Goal: Information Seeking & Learning: Learn about a topic

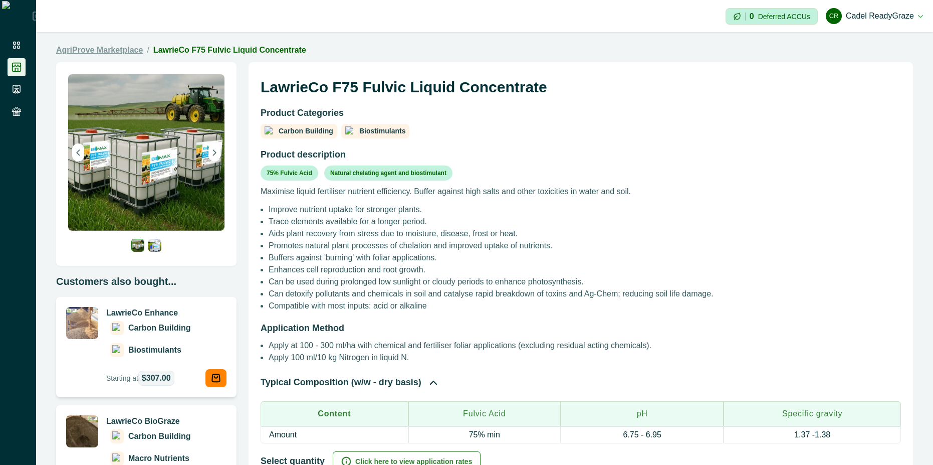
click at [115, 52] on link "AgriProve Marketplace" at bounding box center [99, 50] width 87 height 12
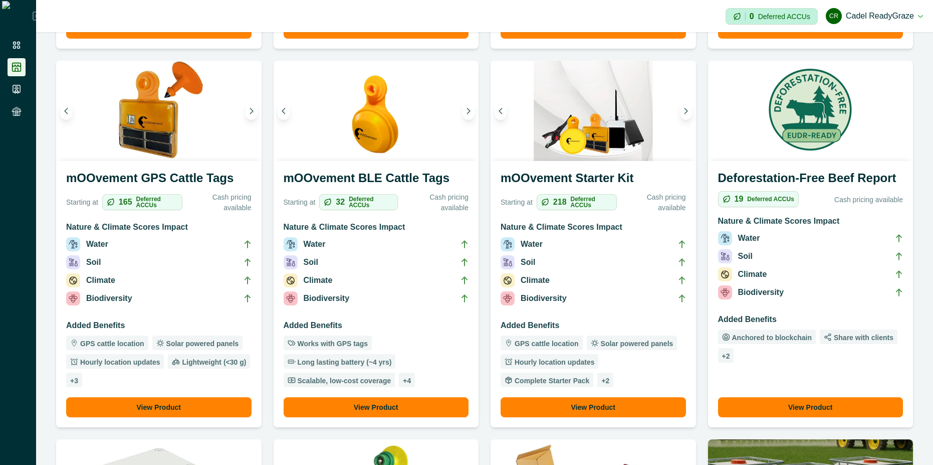
scroll to position [451, 0]
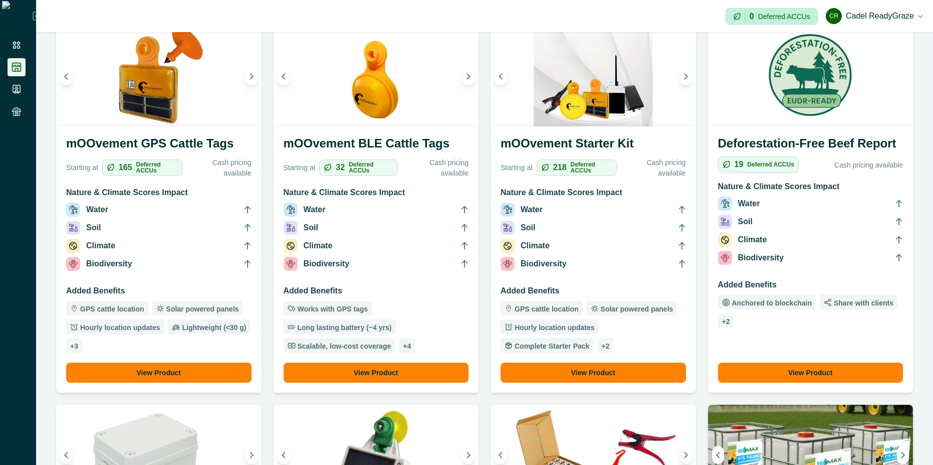
click at [580, 229] on li "Soil" at bounding box center [593, 230] width 185 height 18
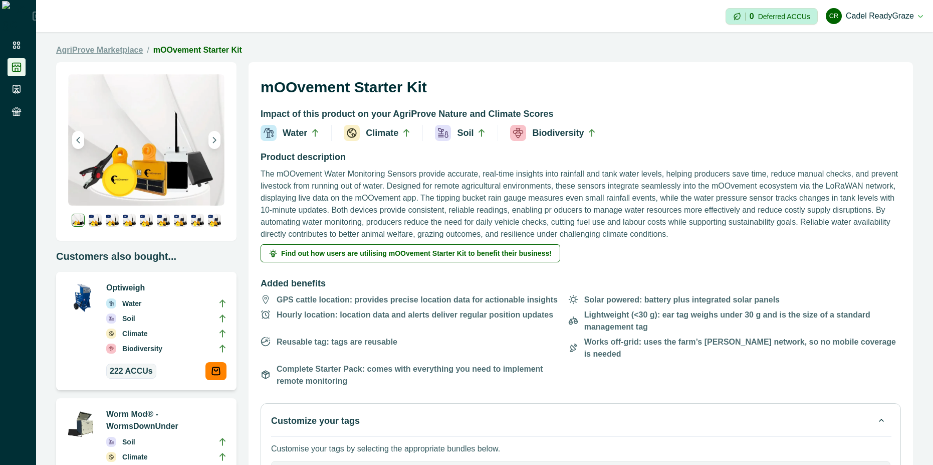
click at [123, 50] on link "AgriProve Marketplace" at bounding box center [99, 50] width 87 height 12
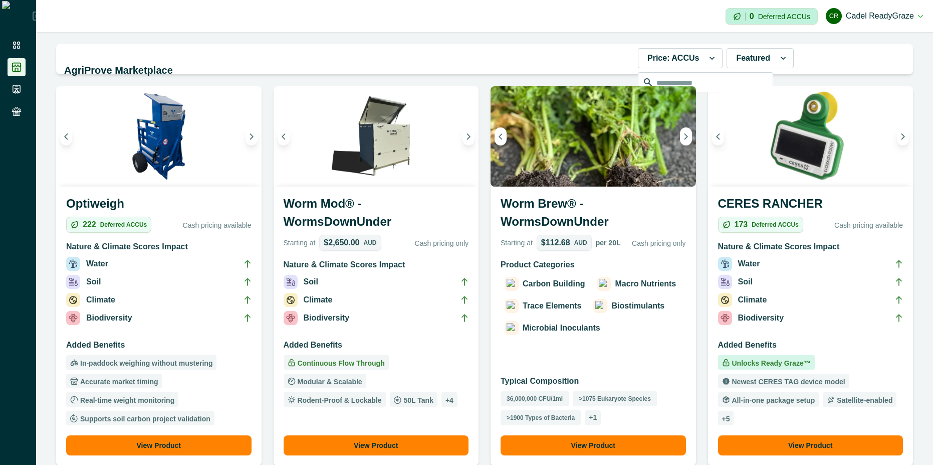
click at [135, 196] on h3 "Optiweigh" at bounding box center [158, 206] width 185 height 22
click at [678, 330] on div "CERES RANCHER 173 Deferred ACCUs Cash pricing available Nature & Climate Scores…" at bounding box center [811, 325] width 206 height 279
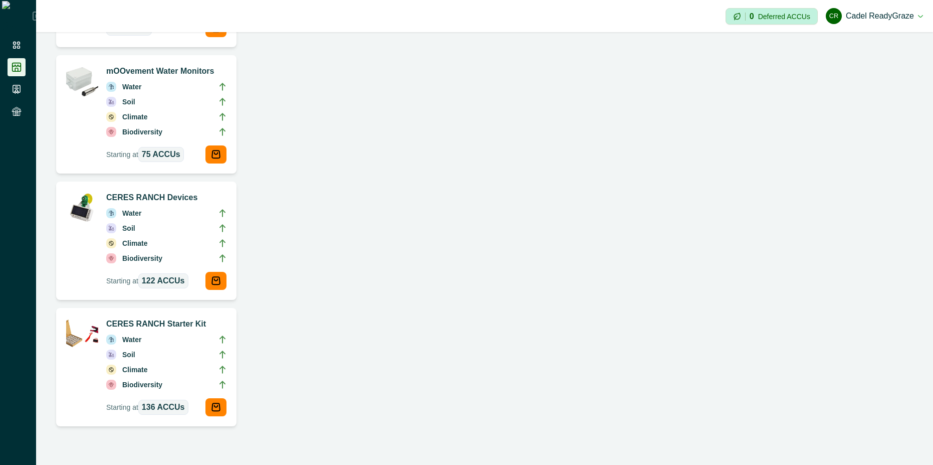
scroll to position [1132, 0]
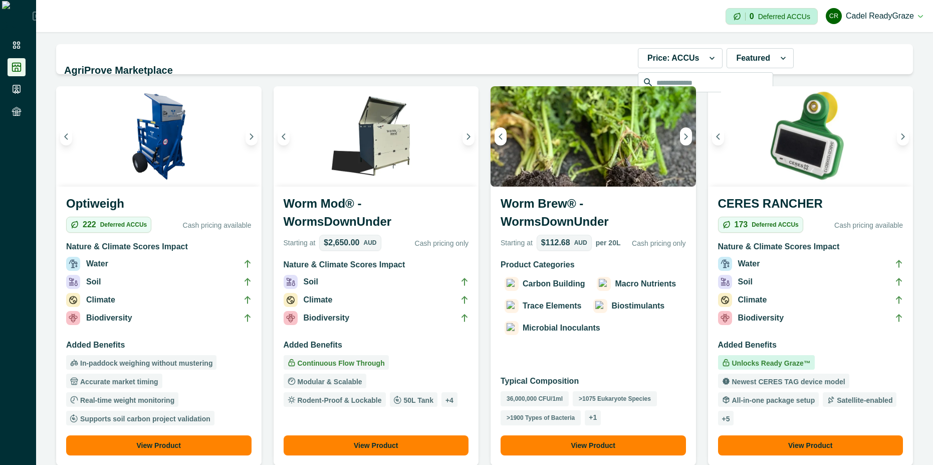
click at [398, 310] on li "Climate" at bounding box center [376, 302] width 185 height 18
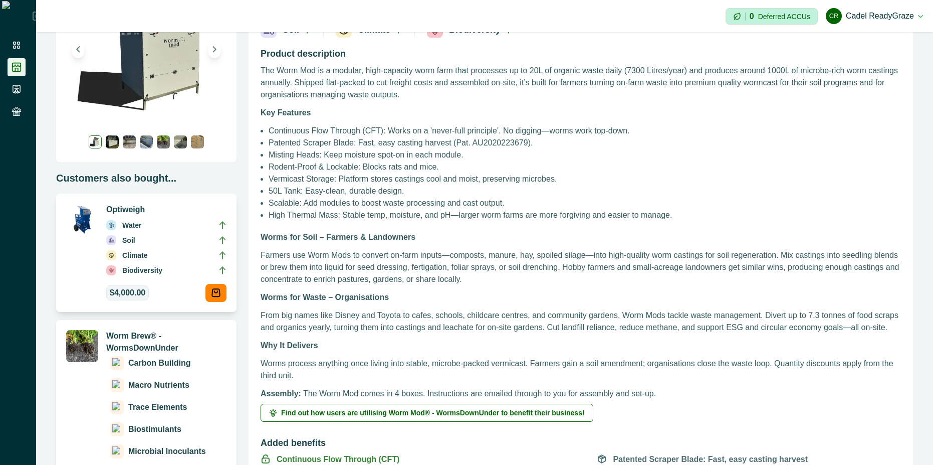
scroll to position [180, 0]
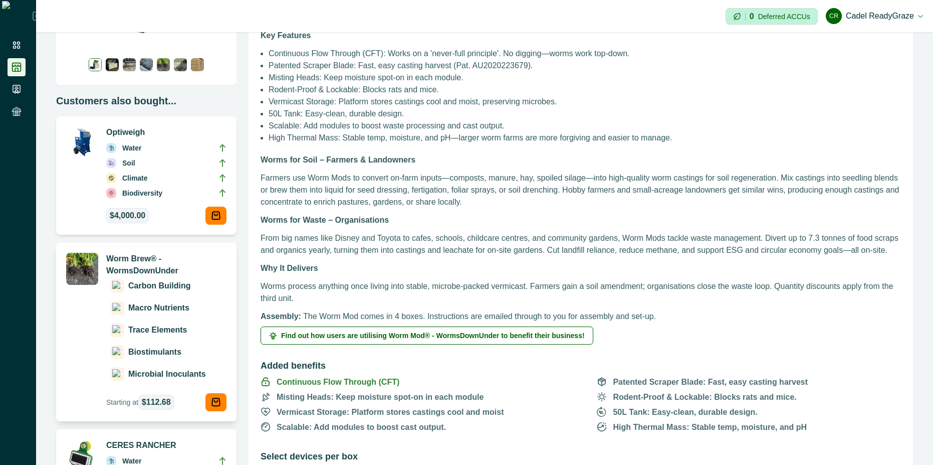
click at [149, 331] on p "Trace Elements" at bounding box center [157, 330] width 59 height 12
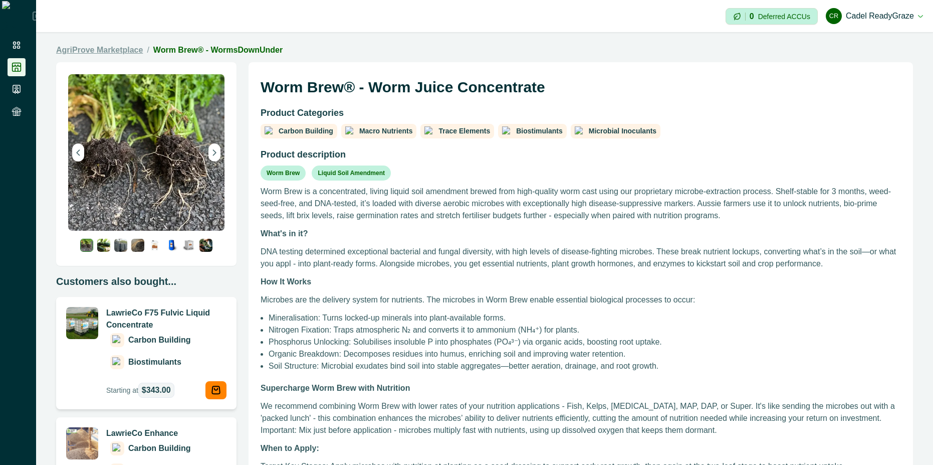
click at [129, 50] on link "AgriProve Marketplace" at bounding box center [99, 50] width 87 height 12
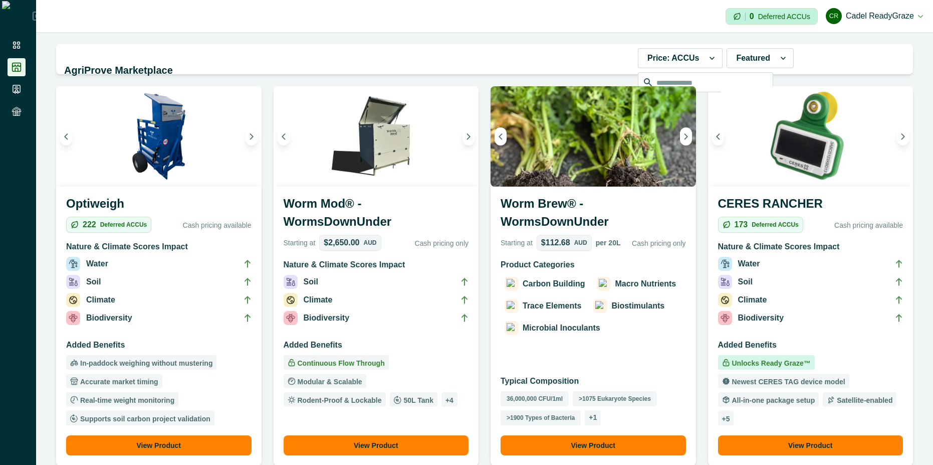
click at [382, 320] on li "Biodiversity" at bounding box center [376, 320] width 185 height 18
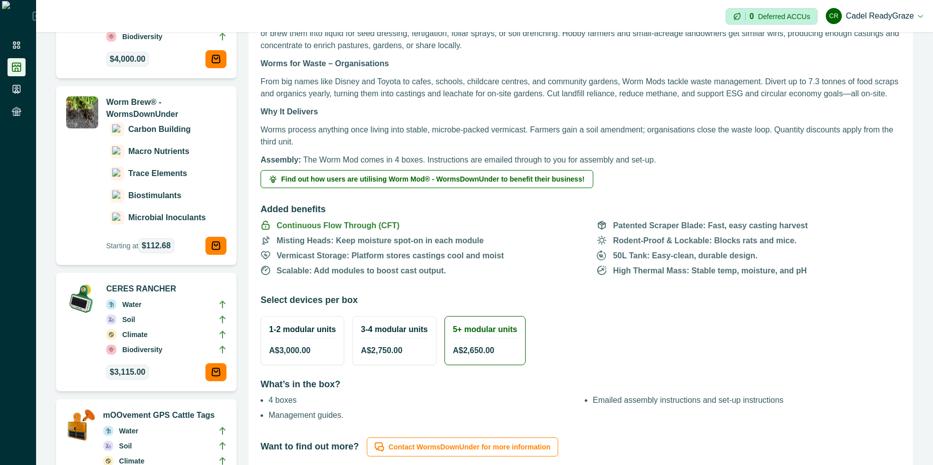
scroll to position [361, 0]
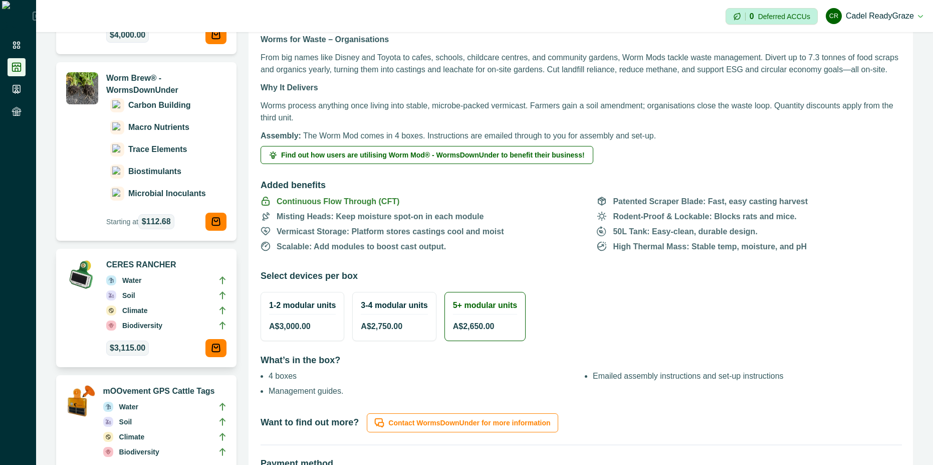
click at [158, 322] on p "Biodiversity" at bounding box center [142, 325] width 40 height 11
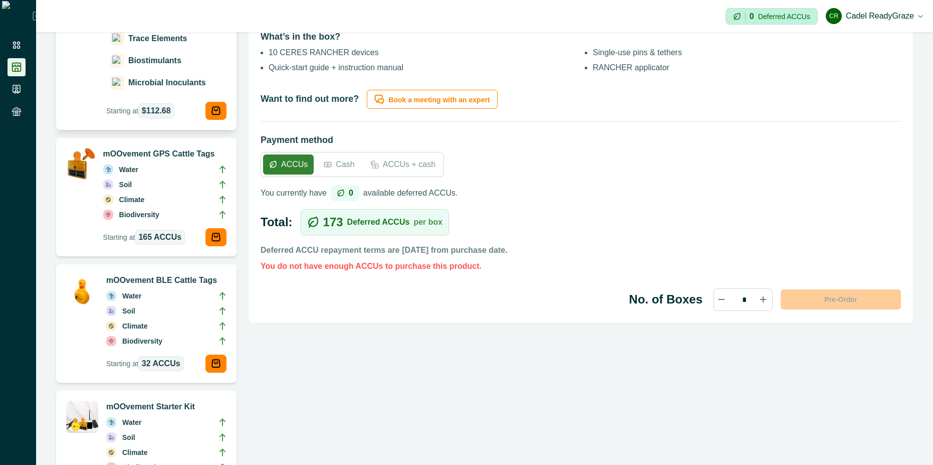
scroll to position [541, 0]
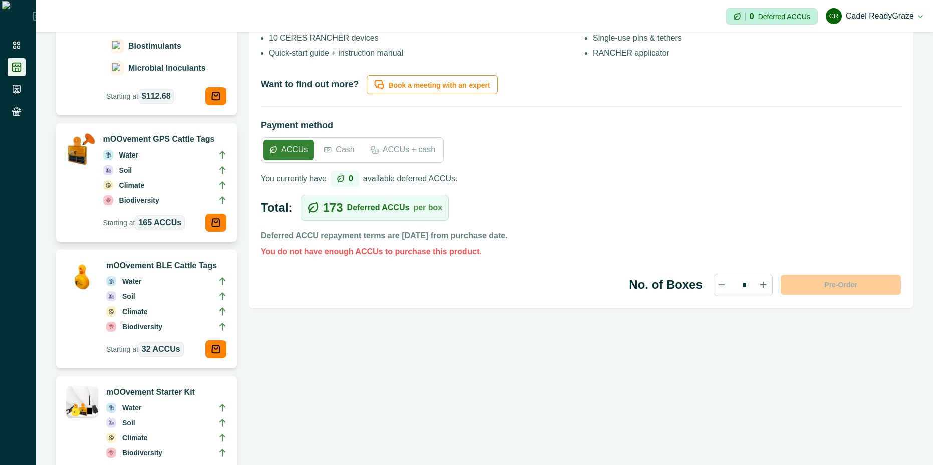
click at [168, 176] on li "Soil" at bounding box center [164, 171] width 123 height 15
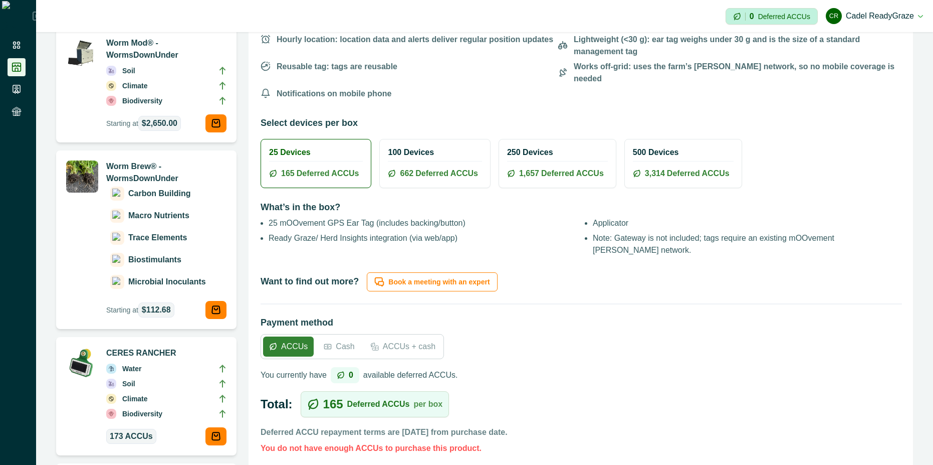
scroll to position [451, 0]
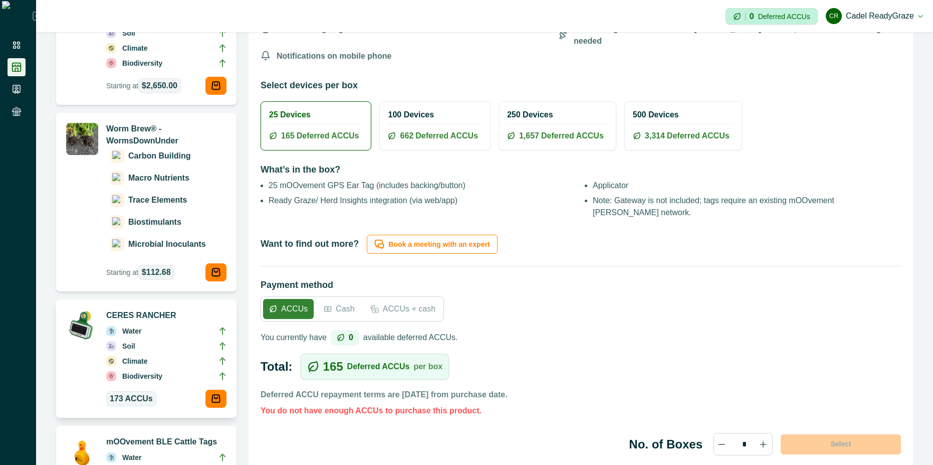
click at [107, 355] on div "Climate" at bounding box center [127, 360] width 42 height 11
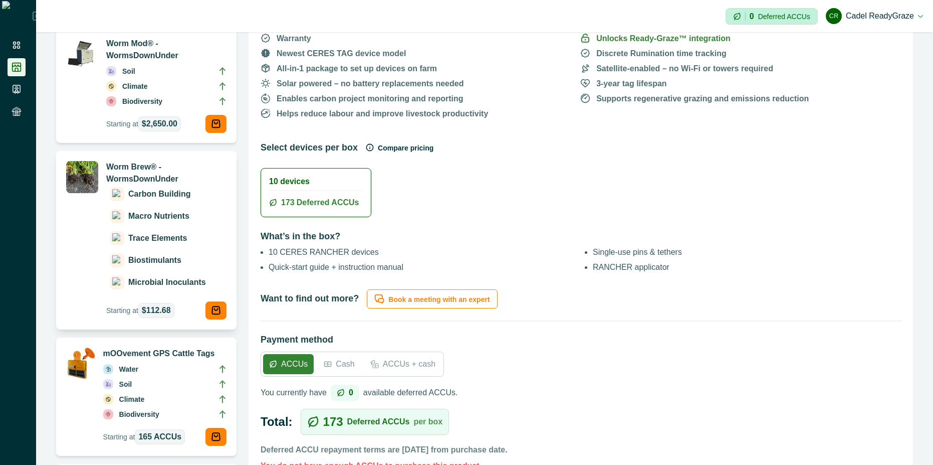
scroll to position [361, 0]
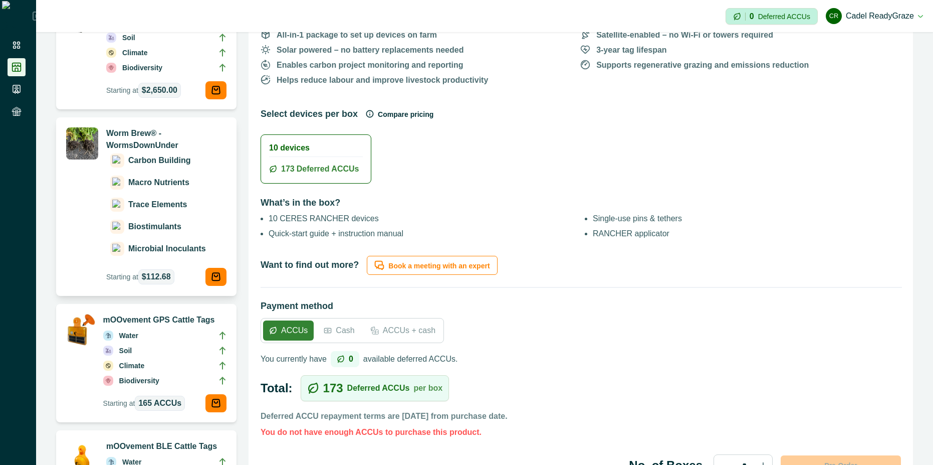
click at [166, 366] on li "Climate" at bounding box center [164, 367] width 123 height 15
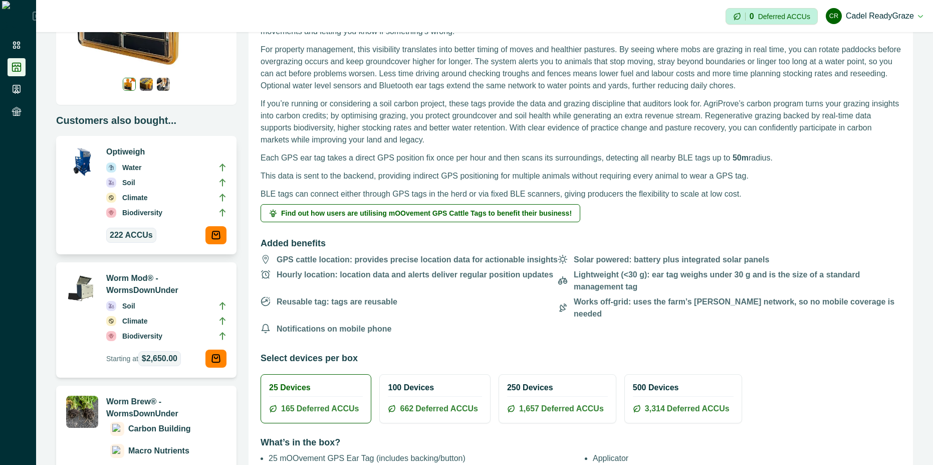
scroll to position [180, 0]
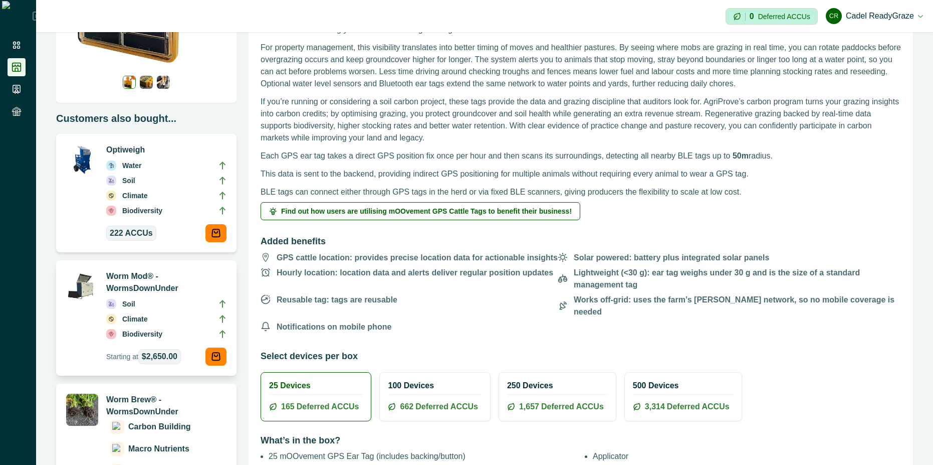
click at [161, 313] on li "Climate" at bounding box center [166, 320] width 120 height 15
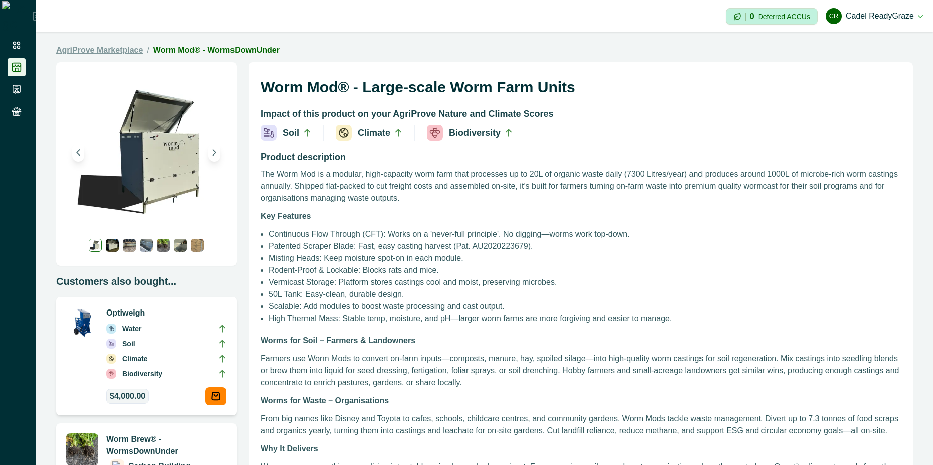
click at [122, 48] on link "AgriProve Marketplace" at bounding box center [99, 50] width 87 height 12
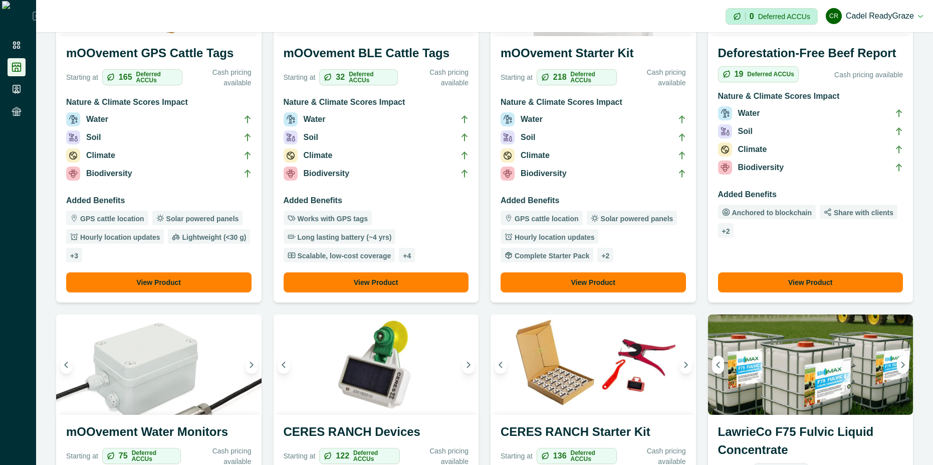
scroll to position [632, 0]
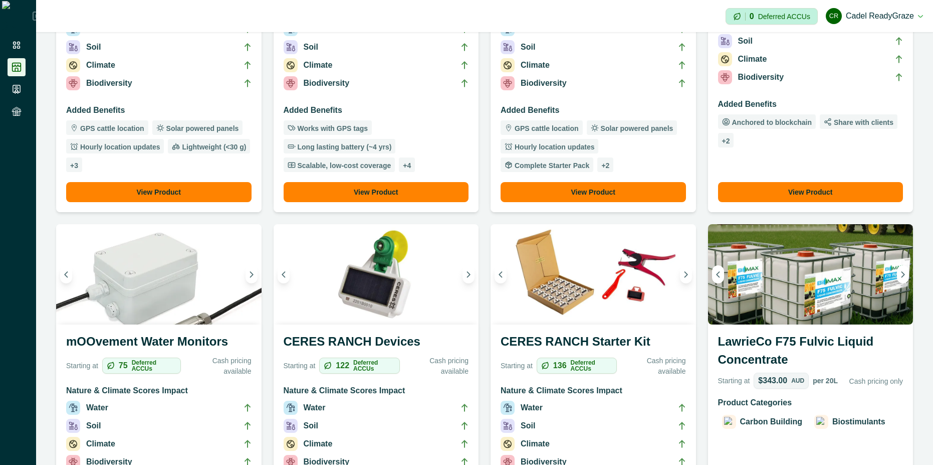
click at [159, 335] on h3 "mOOvement Water Monitors" at bounding box center [158, 343] width 185 height 22
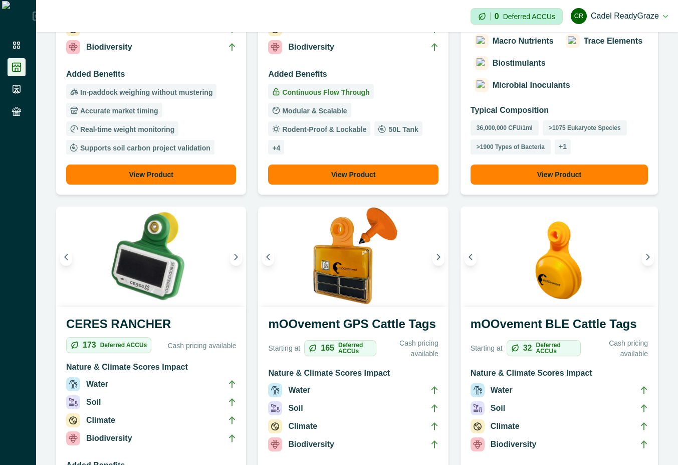
scroll to position [632, 0]
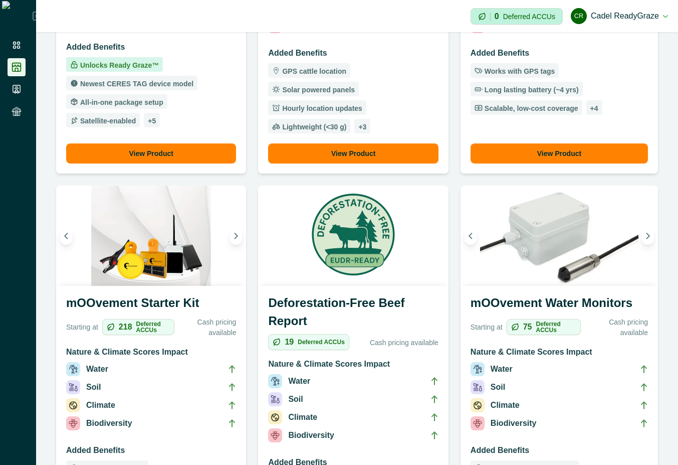
scroll to position [722, 0]
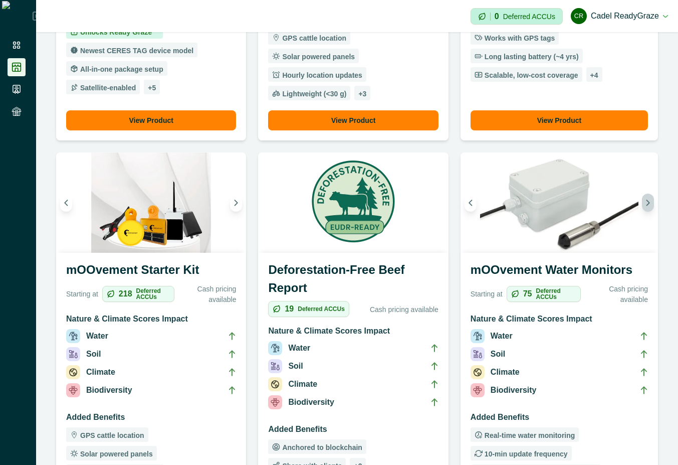
click at [642, 194] on button "Next image" at bounding box center [648, 203] width 12 height 18
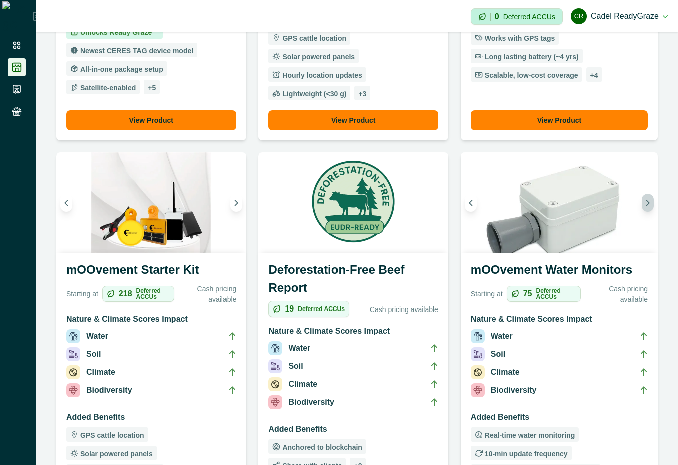
click at [642, 194] on button "Next image" at bounding box center [648, 203] width 12 height 18
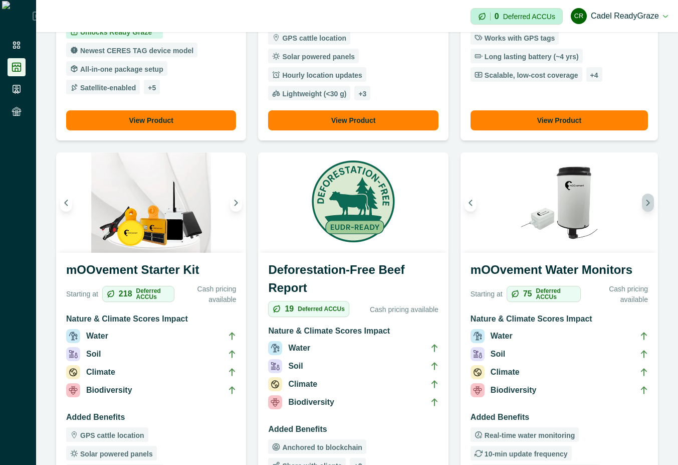
click at [642, 194] on button "Next image" at bounding box center [648, 203] width 12 height 18
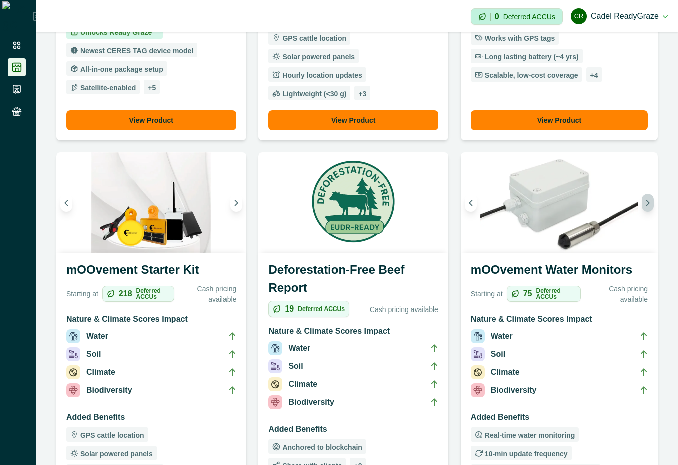
click at [642, 194] on button "Next image" at bounding box center [648, 203] width 12 height 18
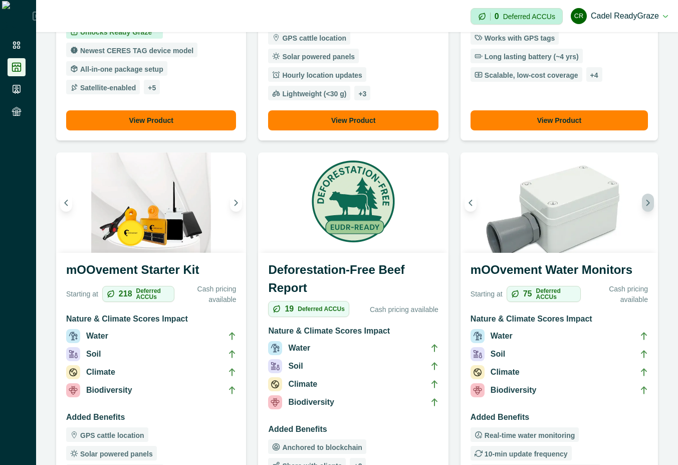
click at [645, 199] on icon "Next image" at bounding box center [648, 202] width 7 height 7
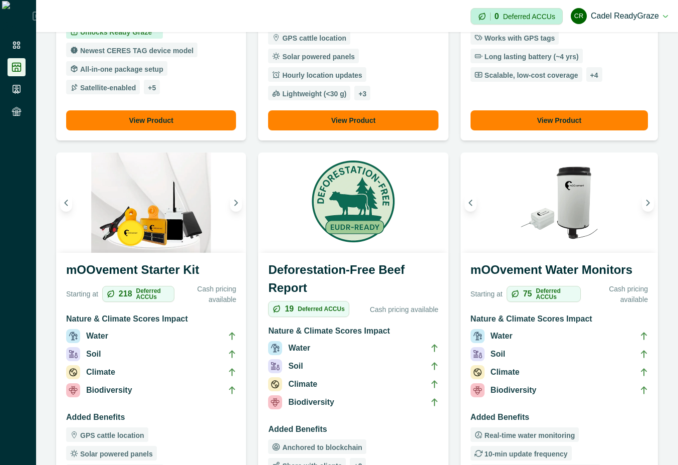
click at [510, 261] on h3 "mOOvement Water Monitors" at bounding box center [559, 272] width 177 height 22
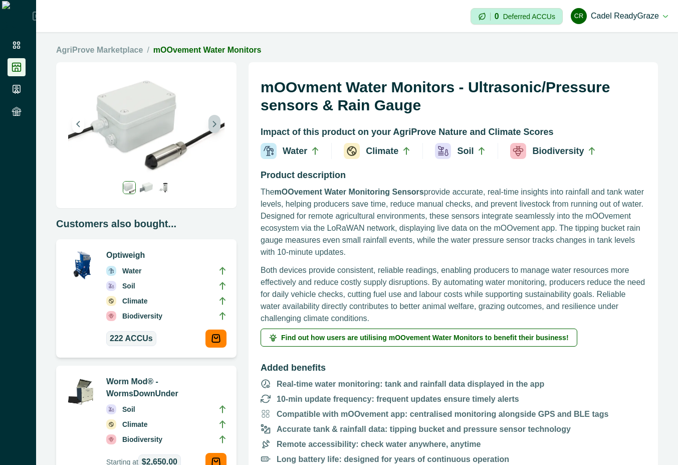
click at [216, 127] on icon "Next image" at bounding box center [214, 123] width 7 height 7
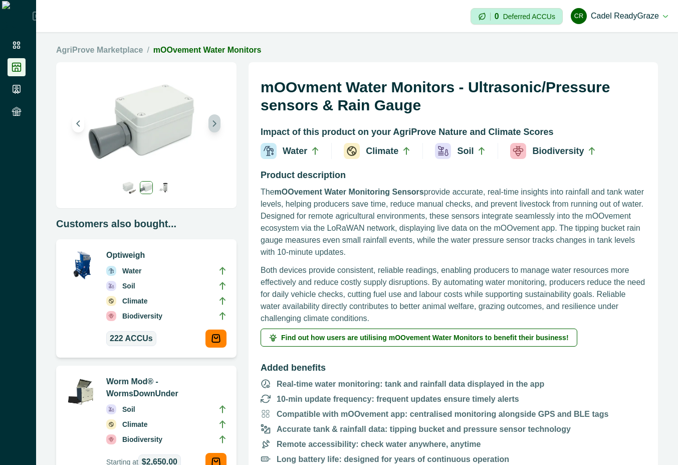
click at [216, 127] on button "Next image" at bounding box center [215, 123] width 12 height 18
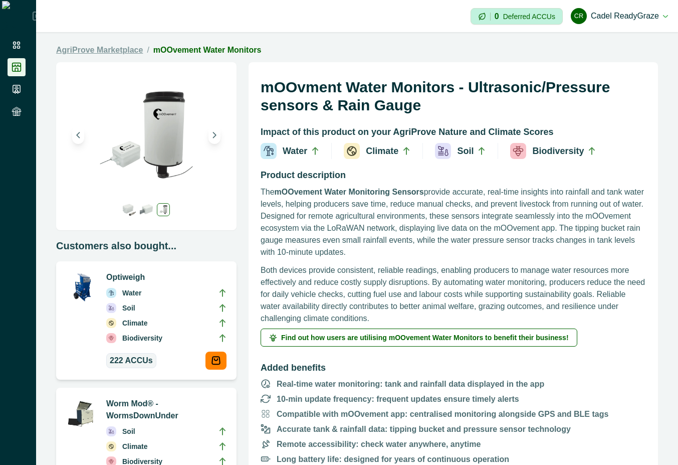
click at [128, 50] on link "AgriProve Marketplace" at bounding box center [99, 50] width 87 height 12
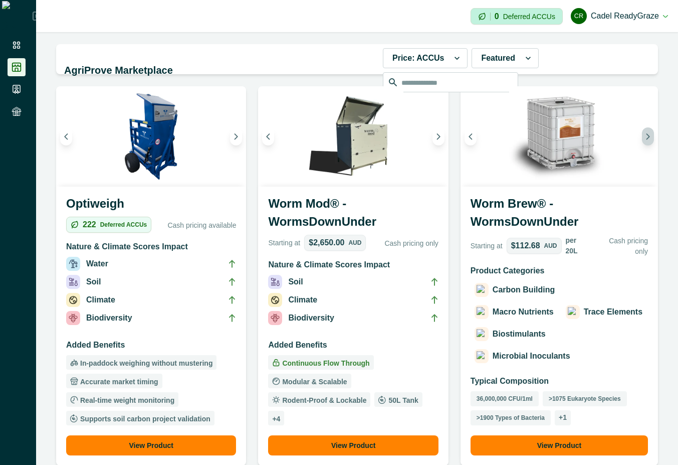
click at [645, 139] on icon "Next image" at bounding box center [648, 136] width 7 height 7
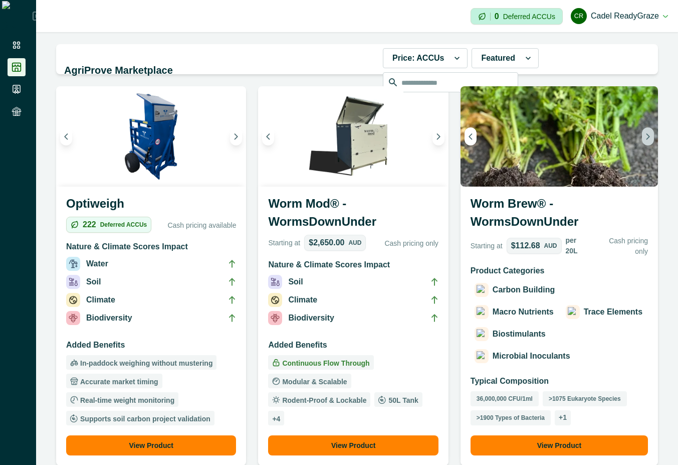
click at [645, 139] on icon "Next image" at bounding box center [648, 136] width 7 height 7
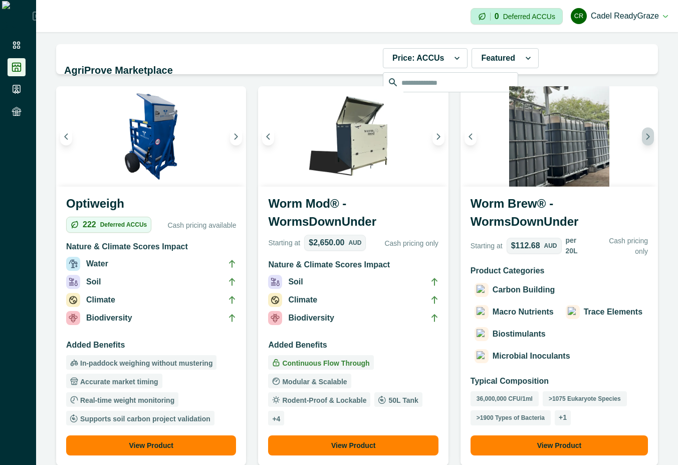
click at [645, 136] on icon "Next image" at bounding box center [648, 136] width 7 height 7
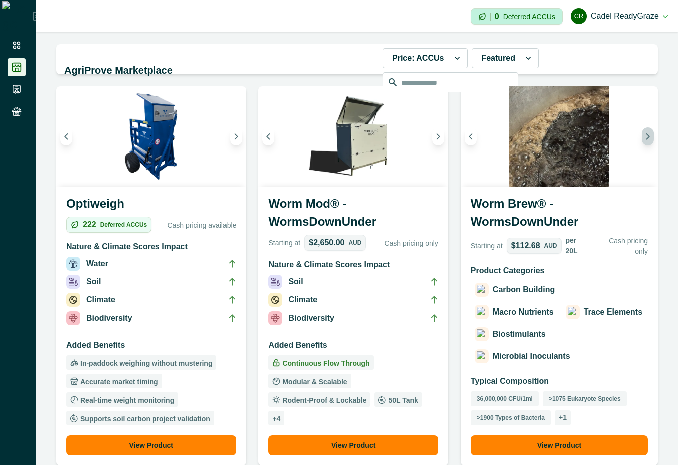
click at [645, 136] on icon "Next image" at bounding box center [648, 136] width 7 height 7
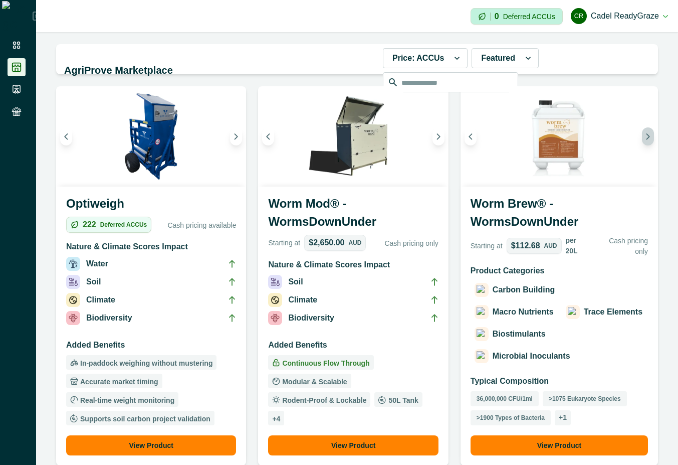
click at [645, 136] on icon "Next image" at bounding box center [648, 136] width 7 height 7
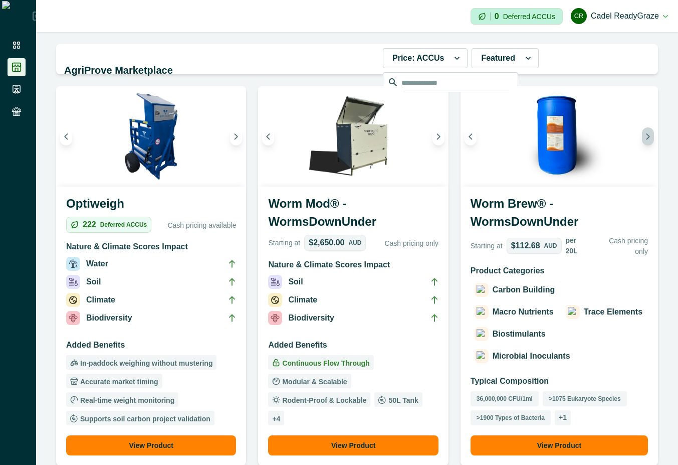
click at [645, 136] on icon "Next image" at bounding box center [648, 136] width 7 height 7
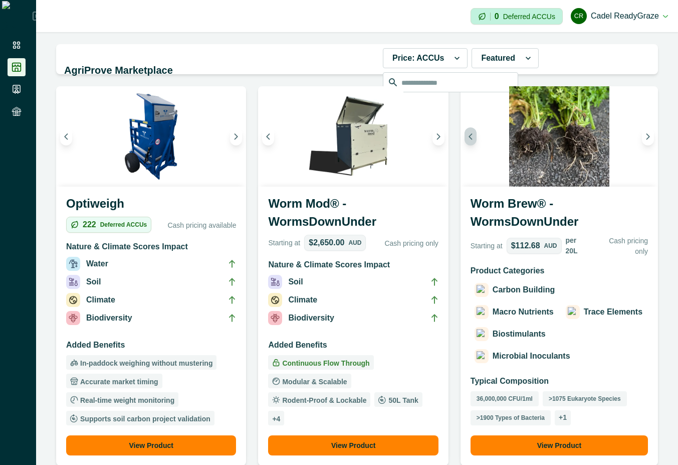
click at [468, 137] on icon "Previous image" at bounding box center [470, 136] width 7 height 7
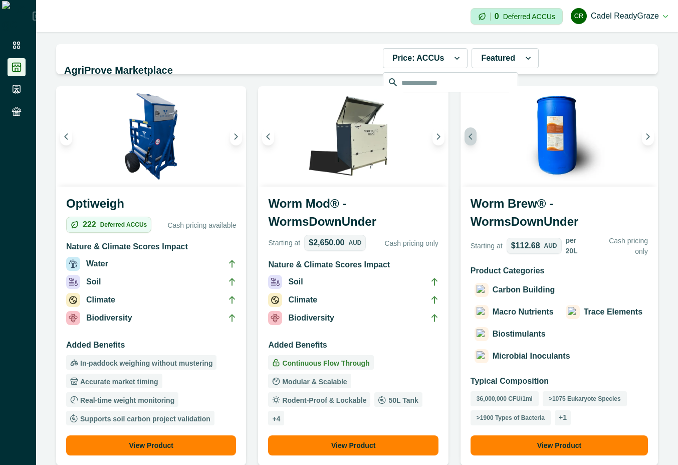
click at [468, 137] on icon "Previous image" at bounding box center [470, 136] width 7 height 7
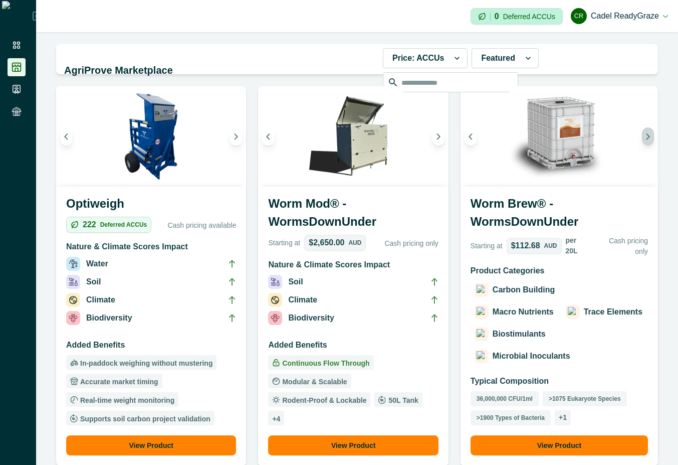
click at [642, 140] on button "Next image" at bounding box center [648, 136] width 12 height 18
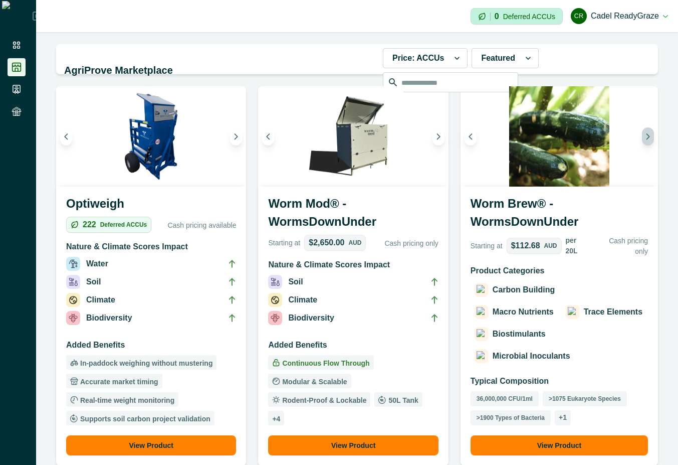
click at [645, 139] on icon "Next image" at bounding box center [648, 136] width 7 height 7
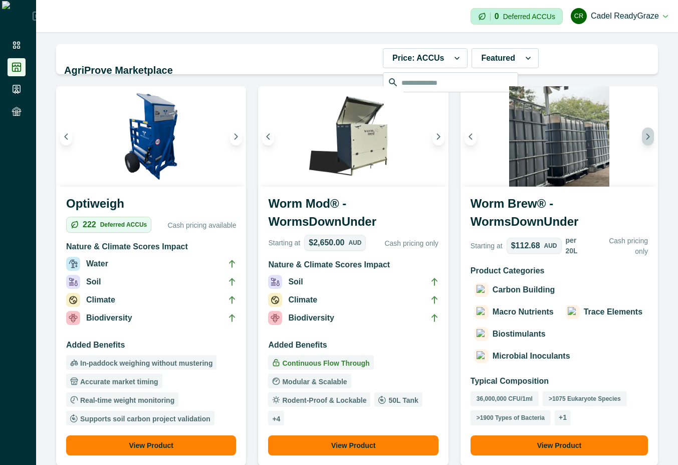
click at [645, 139] on icon "Next image" at bounding box center [648, 136] width 7 height 7
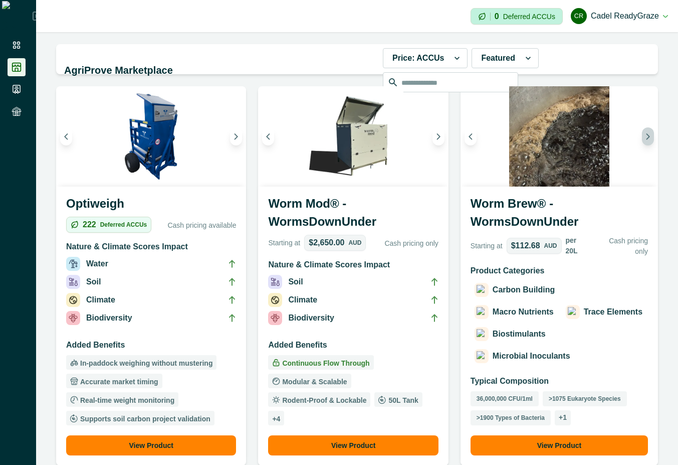
click at [645, 139] on icon "Next image" at bounding box center [648, 136] width 7 height 7
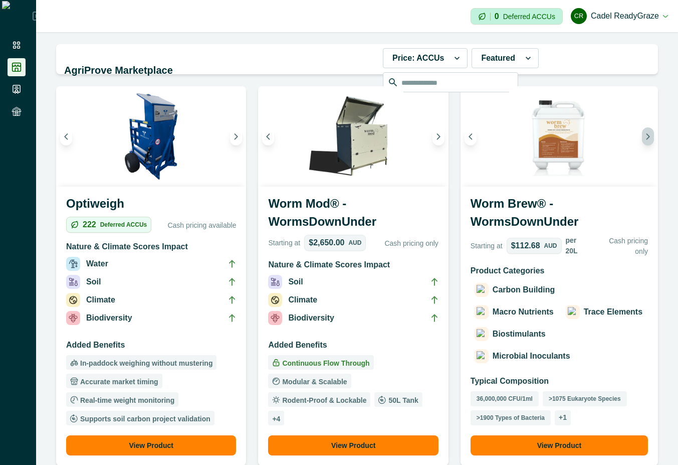
click at [645, 139] on icon "Next image" at bounding box center [648, 136] width 7 height 7
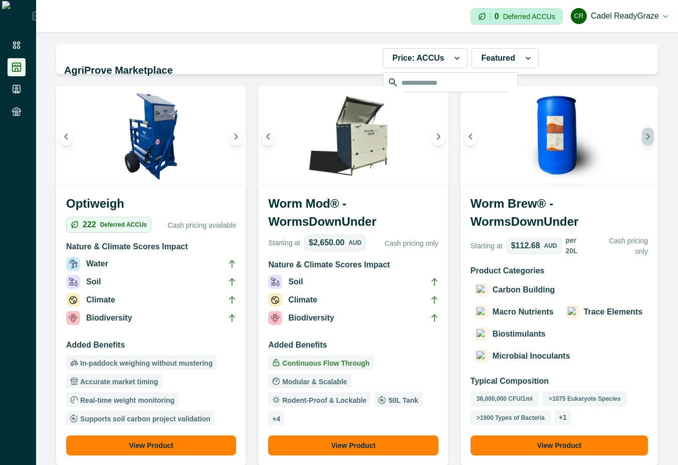
click at [645, 139] on icon "Next image" at bounding box center [648, 136] width 7 height 7
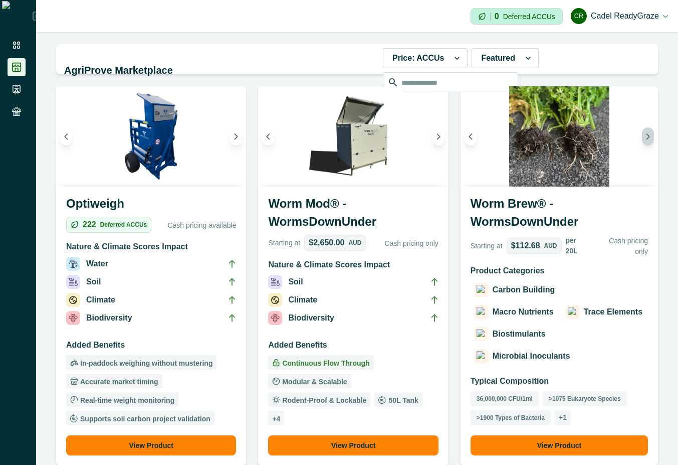
click at [645, 139] on icon "Next image" at bounding box center [648, 136] width 7 height 7
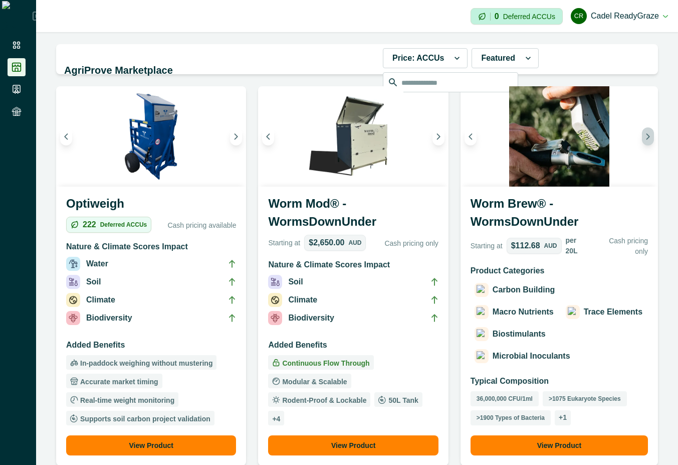
click at [645, 135] on icon "Next image" at bounding box center [648, 136] width 7 height 7
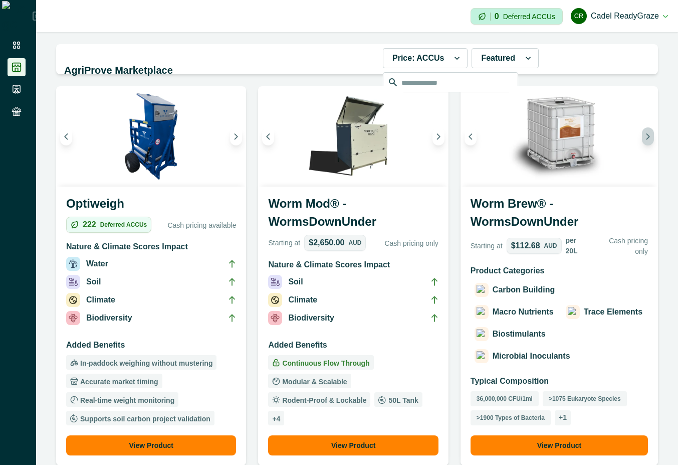
click at [645, 135] on icon "Next image" at bounding box center [648, 136] width 7 height 7
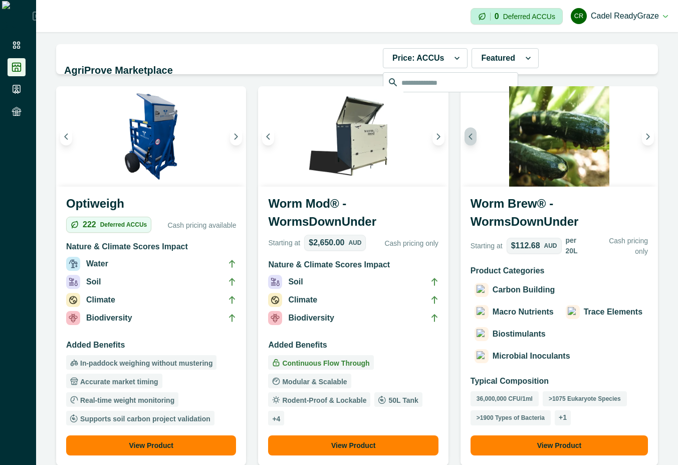
click at [470, 135] on icon "Previous image" at bounding box center [470, 136] width 7 height 7
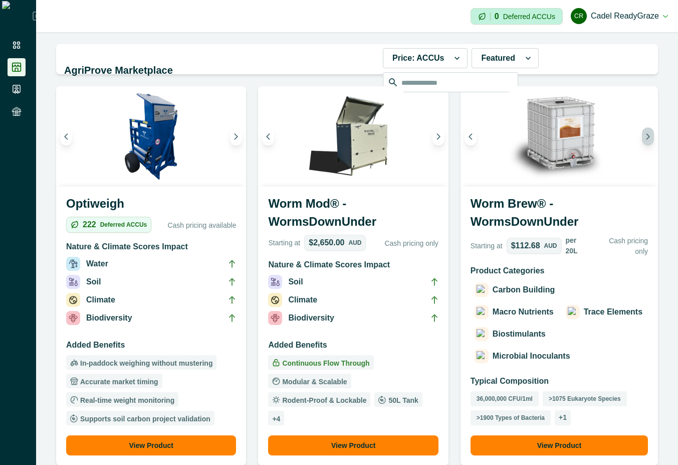
click at [645, 139] on icon "Next image" at bounding box center [648, 136] width 7 height 7
click at [645, 136] on icon "Next image" at bounding box center [648, 136] width 7 height 7
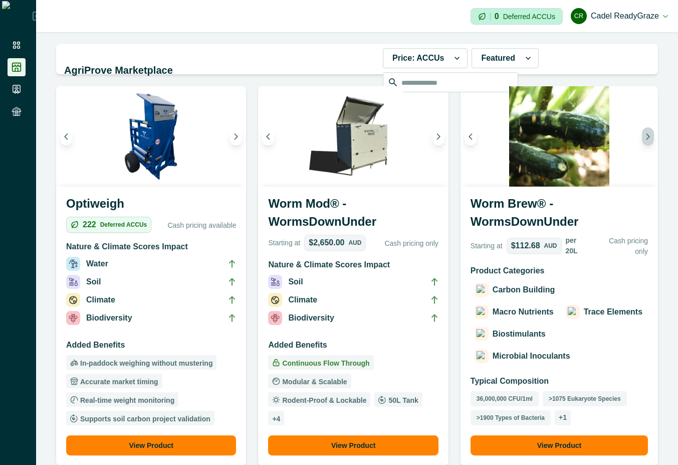
click at [645, 136] on icon "Next image" at bounding box center [648, 136] width 7 height 7
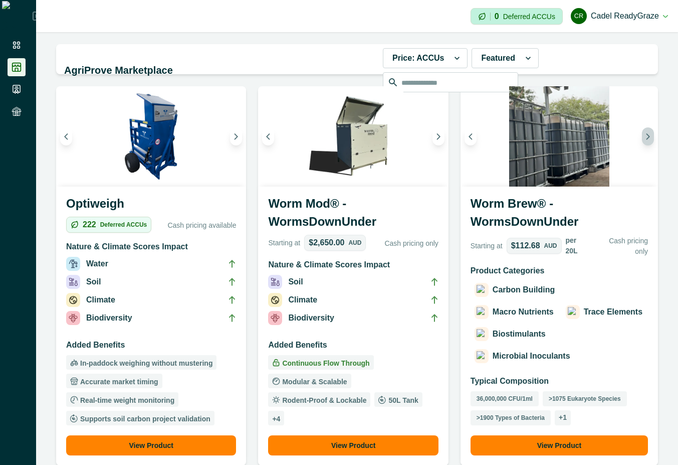
click at [645, 136] on icon "Next image" at bounding box center [648, 136] width 7 height 7
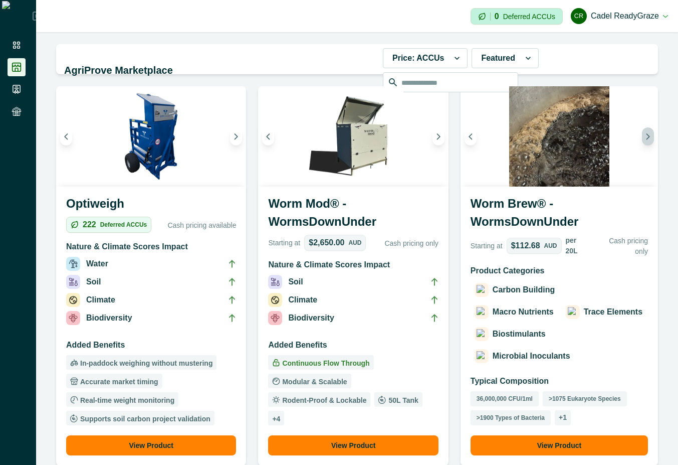
click at [645, 136] on icon "Next image" at bounding box center [648, 136] width 7 height 7
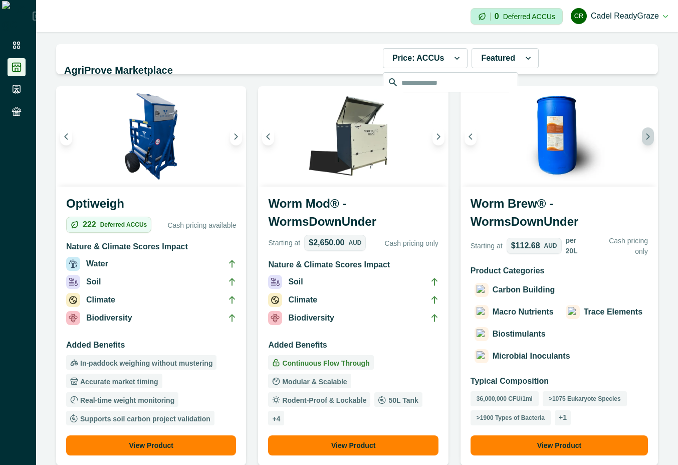
click at [645, 136] on icon "Next image" at bounding box center [648, 136] width 7 height 7
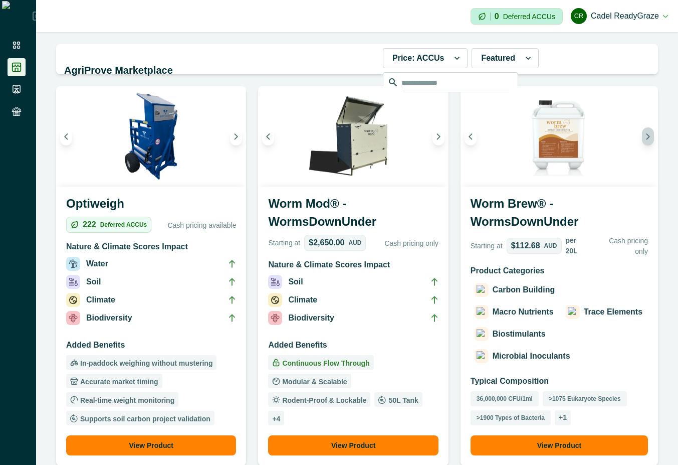
click at [645, 136] on icon "Next image" at bounding box center [648, 136] width 7 height 7
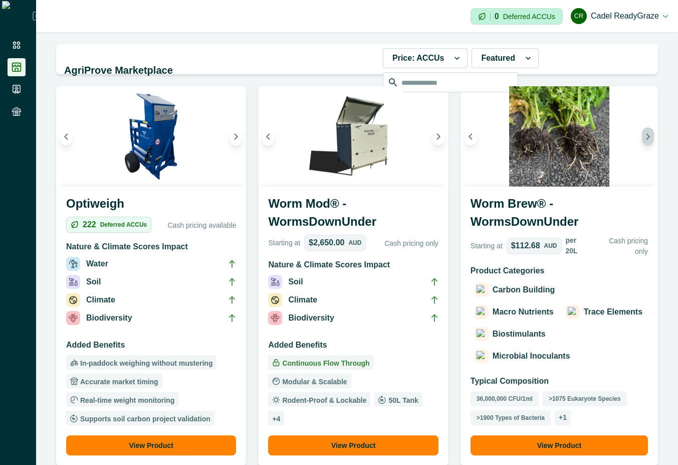
click at [645, 136] on icon "Next image" at bounding box center [648, 136] width 7 height 7
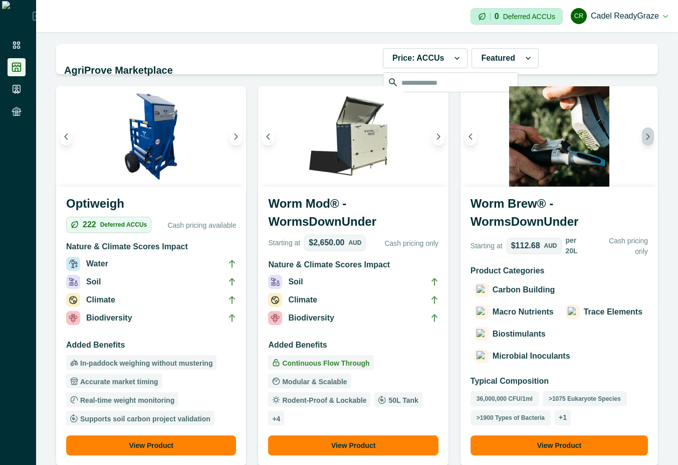
click at [642, 137] on button "Next image" at bounding box center [648, 136] width 12 height 18
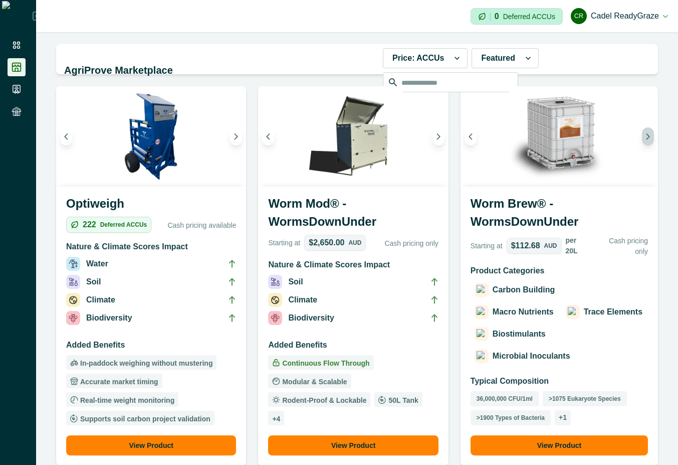
click at [645, 137] on icon "Next image" at bounding box center [648, 136] width 7 height 7
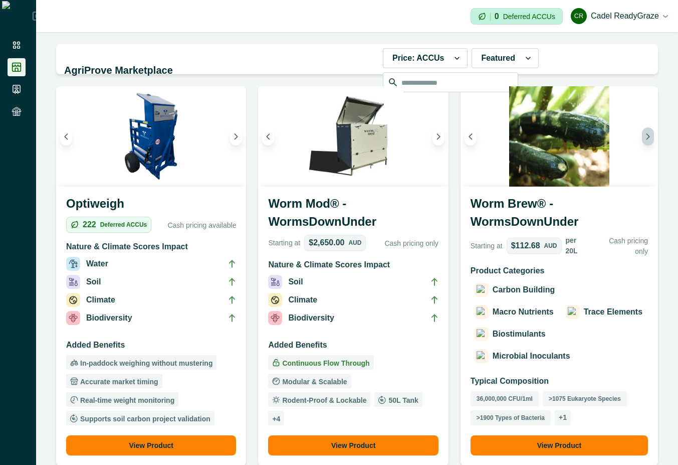
click at [645, 137] on icon "Next image" at bounding box center [648, 136] width 7 height 7
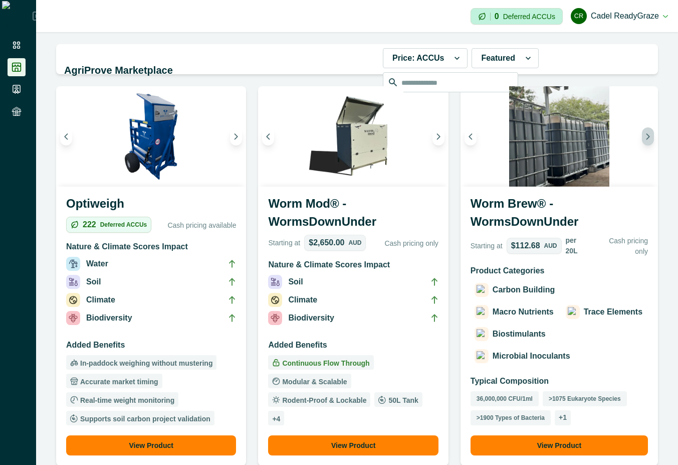
click at [645, 137] on icon "Next image" at bounding box center [648, 136] width 7 height 7
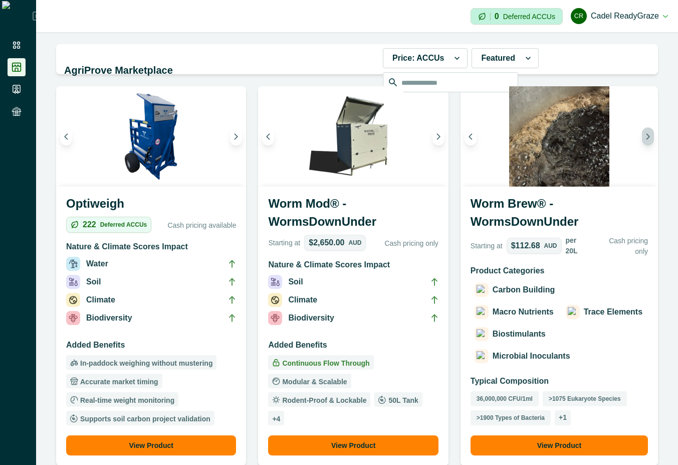
click at [645, 135] on icon "Next image" at bounding box center [648, 136] width 7 height 7
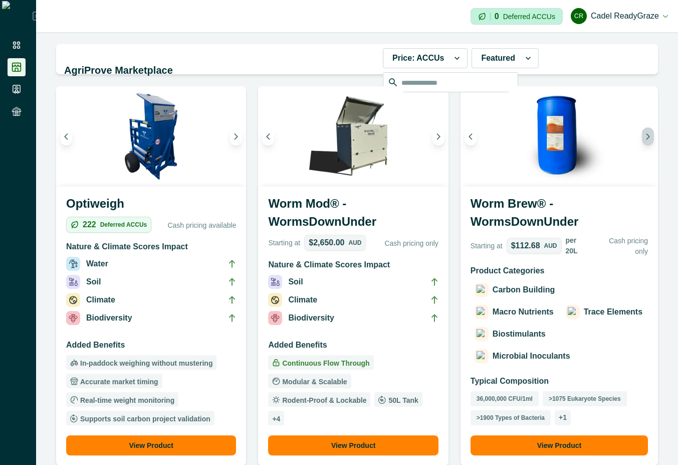
click at [645, 135] on icon "Next image" at bounding box center [648, 136] width 7 height 7
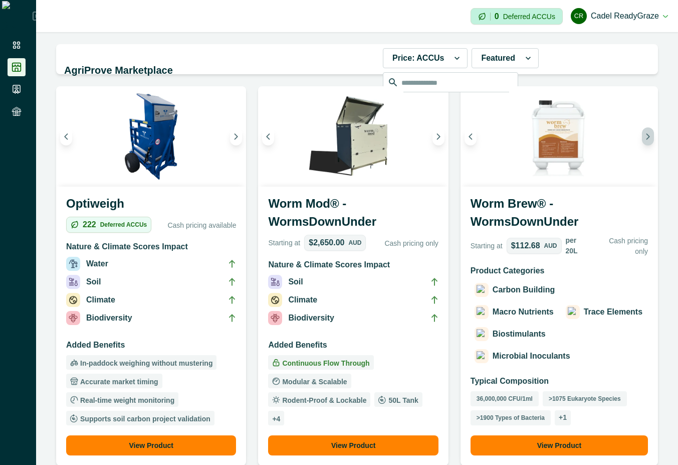
click at [645, 135] on icon "Next image" at bounding box center [648, 136] width 7 height 7
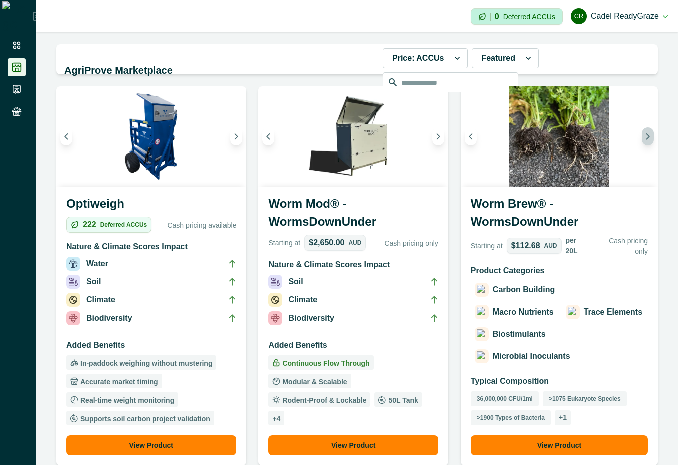
click at [645, 135] on icon "Next image" at bounding box center [648, 136] width 7 height 7
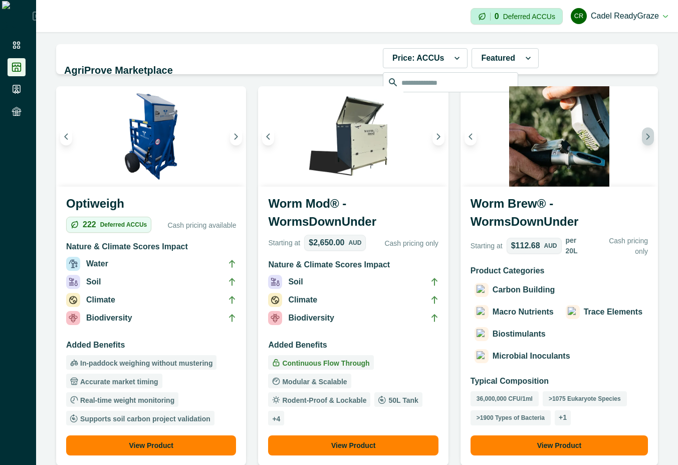
click at [642, 142] on button "Next image" at bounding box center [648, 136] width 12 height 18
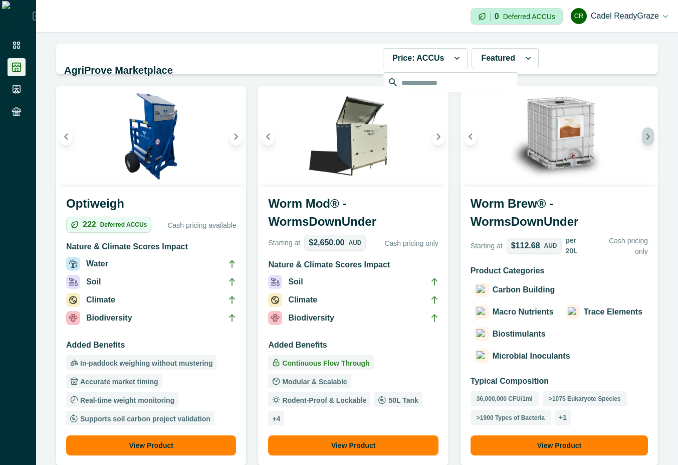
click at [642, 142] on button "Next image" at bounding box center [648, 136] width 12 height 18
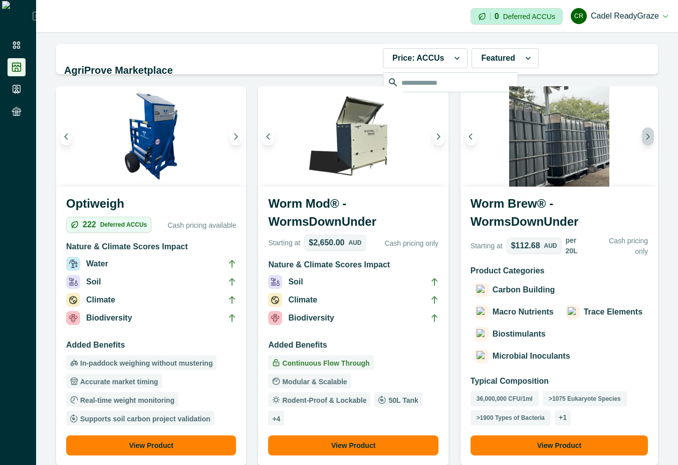
click at [642, 142] on button "Next image" at bounding box center [648, 136] width 12 height 18
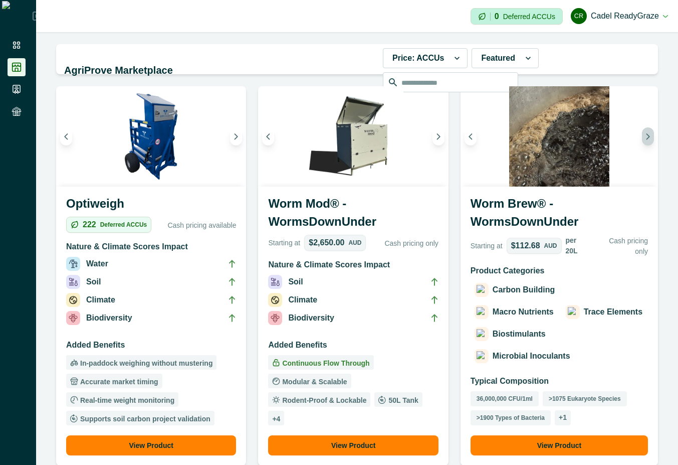
click at [642, 142] on button "Next image" at bounding box center [648, 136] width 12 height 18
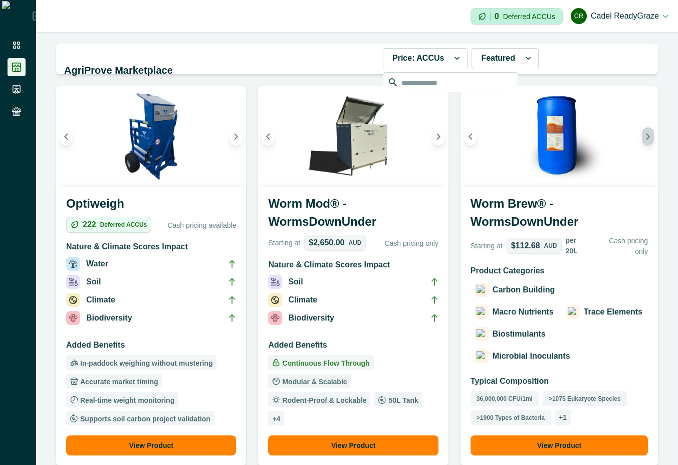
click at [642, 142] on button "Next image" at bounding box center [648, 136] width 12 height 18
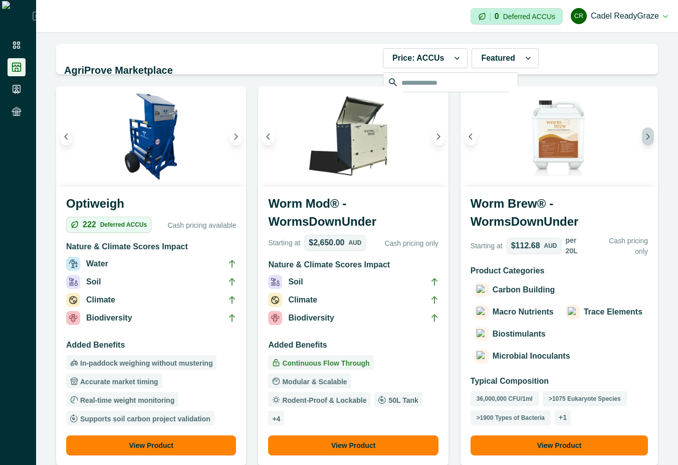
click at [642, 142] on button "Next image" at bounding box center [648, 136] width 12 height 18
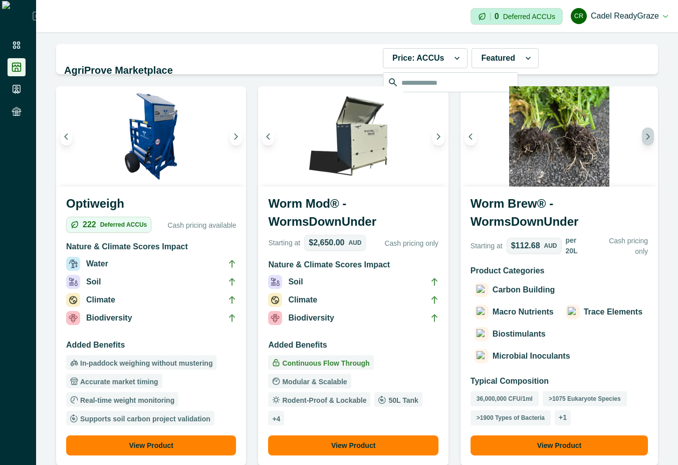
click at [642, 142] on button "Next image" at bounding box center [648, 136] width 12 height 18
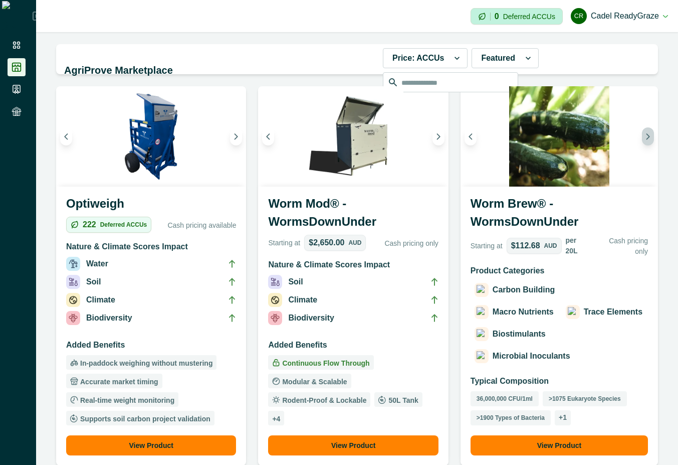
click at [642, 142] on button "Next image" at bounding box center [648, 136] width 12 height 18
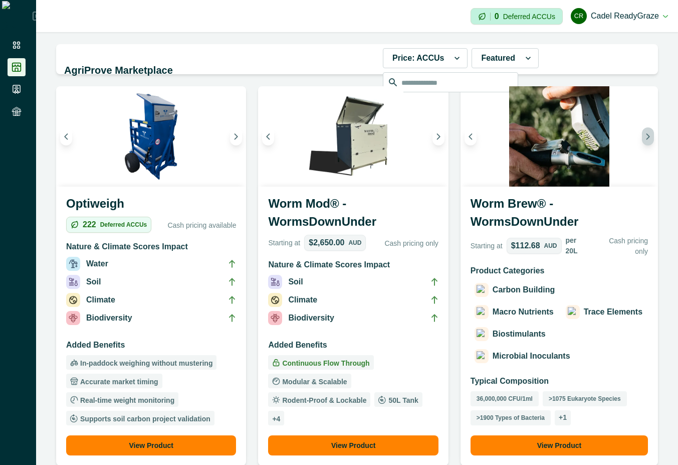
click at [642, 142] on button "Next image" at bounding box center [648, 136] width 12 height 18
